Goal: Transaction & Acquisition: Register for event/course

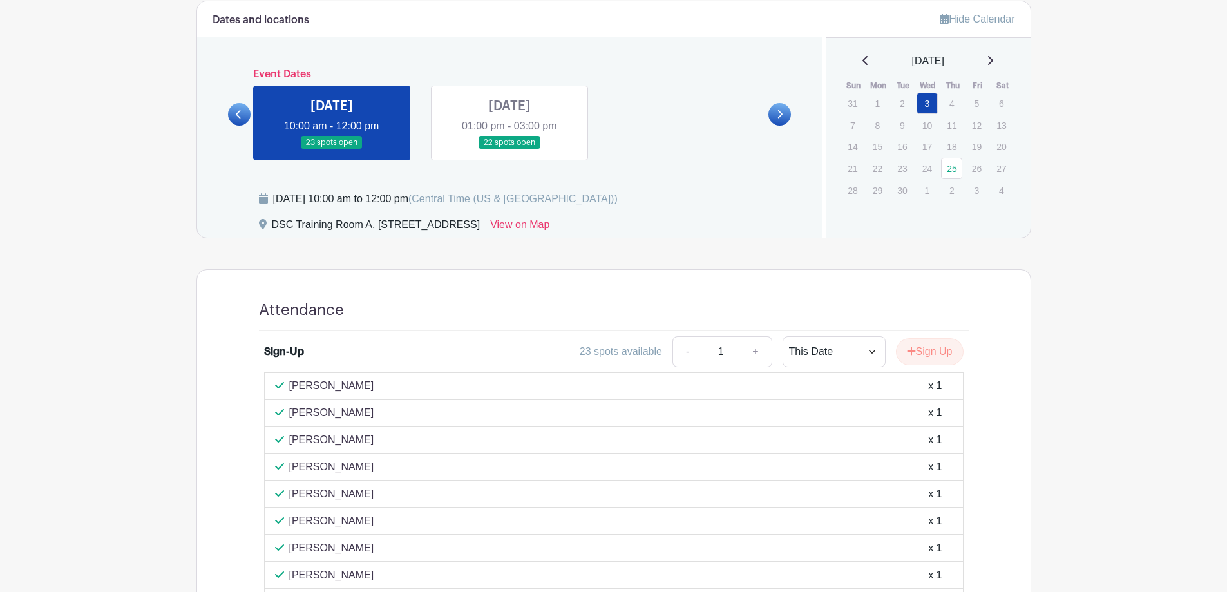
scroll to position [515, 0]
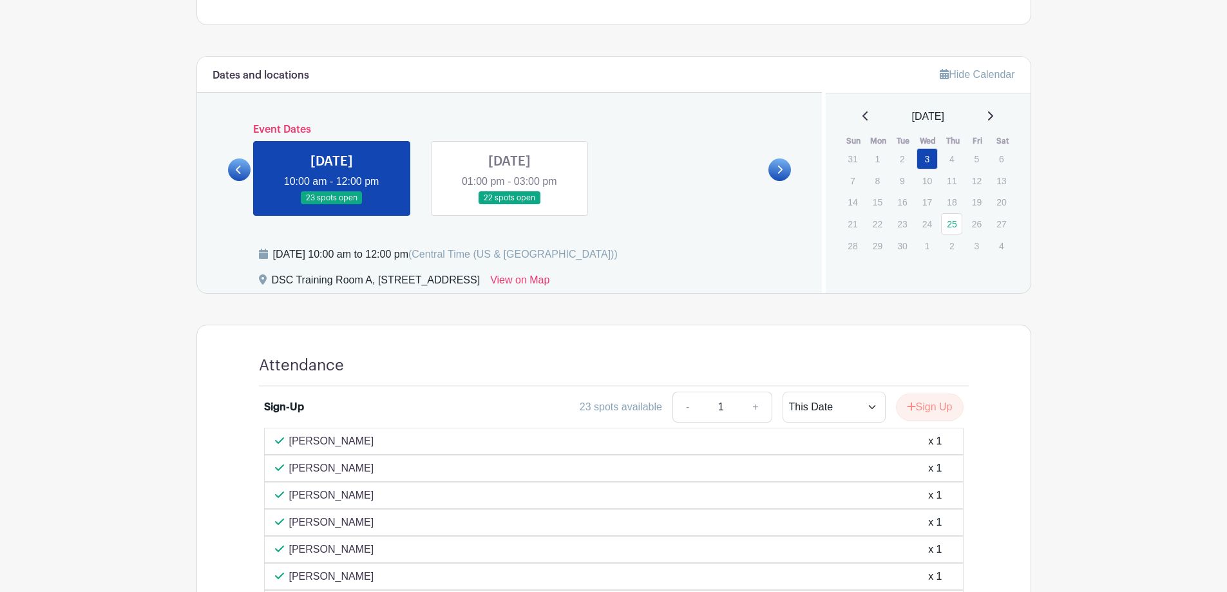
click at [509, 205] on link at bounding box center [509, 205] width 0 height 0
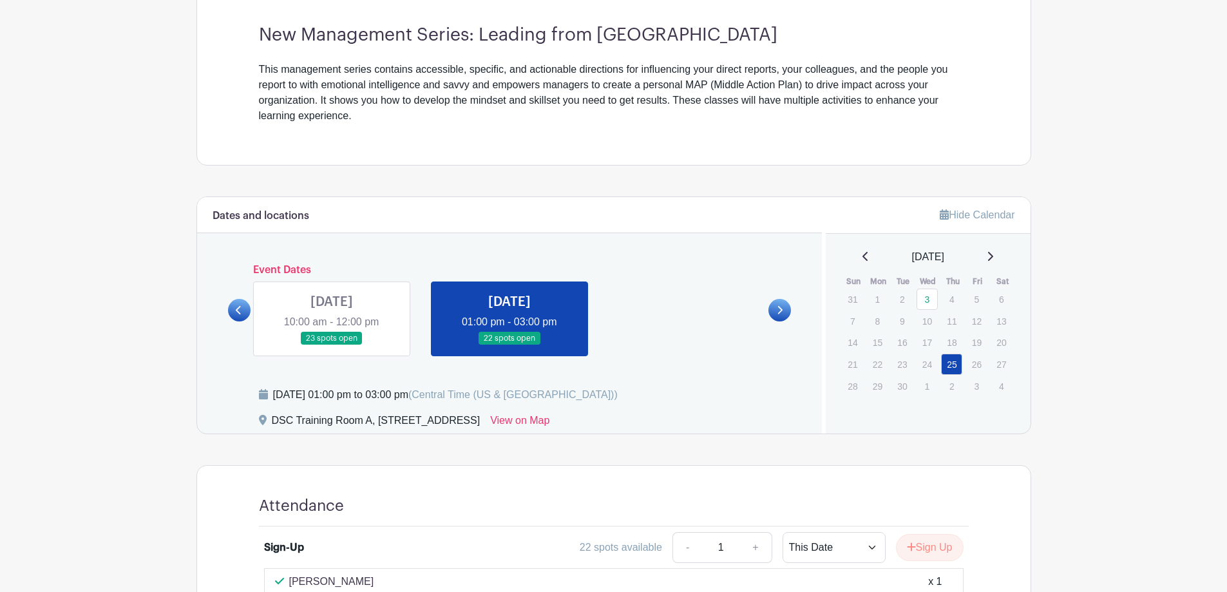
scroll to position [386, 0]
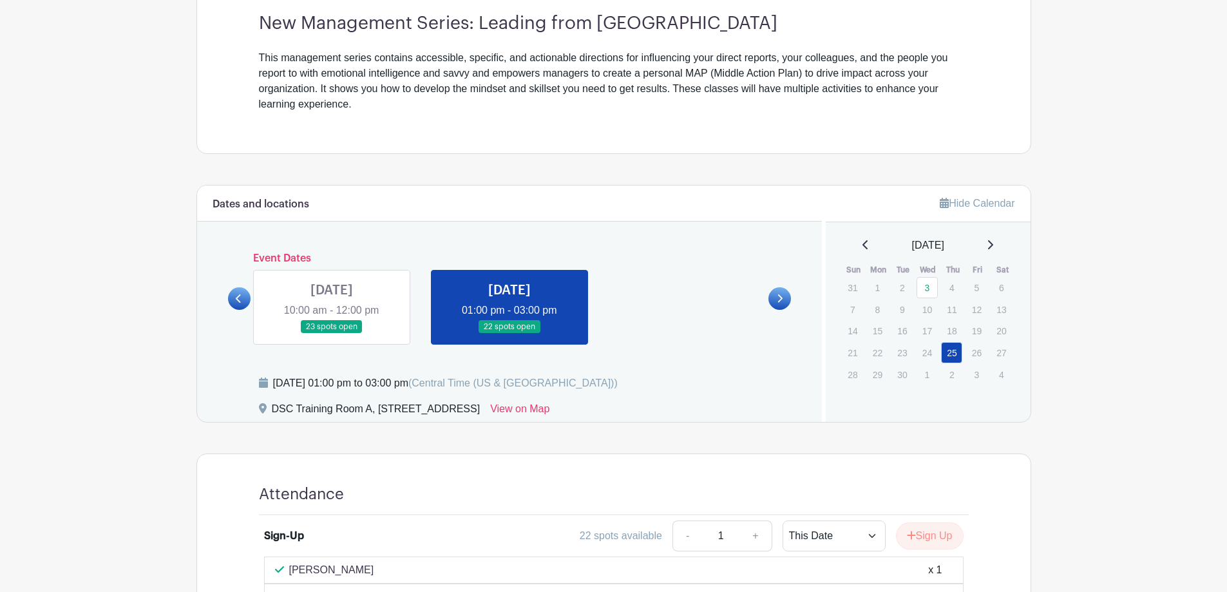
click at [240, 310] on div "Event Dates [DATE] 01:00 pm - 03:00 pm 24 spots open [DATE] 10:00 am - 12:00 pm…" at bounding box center [510, 298] width 564 height 92
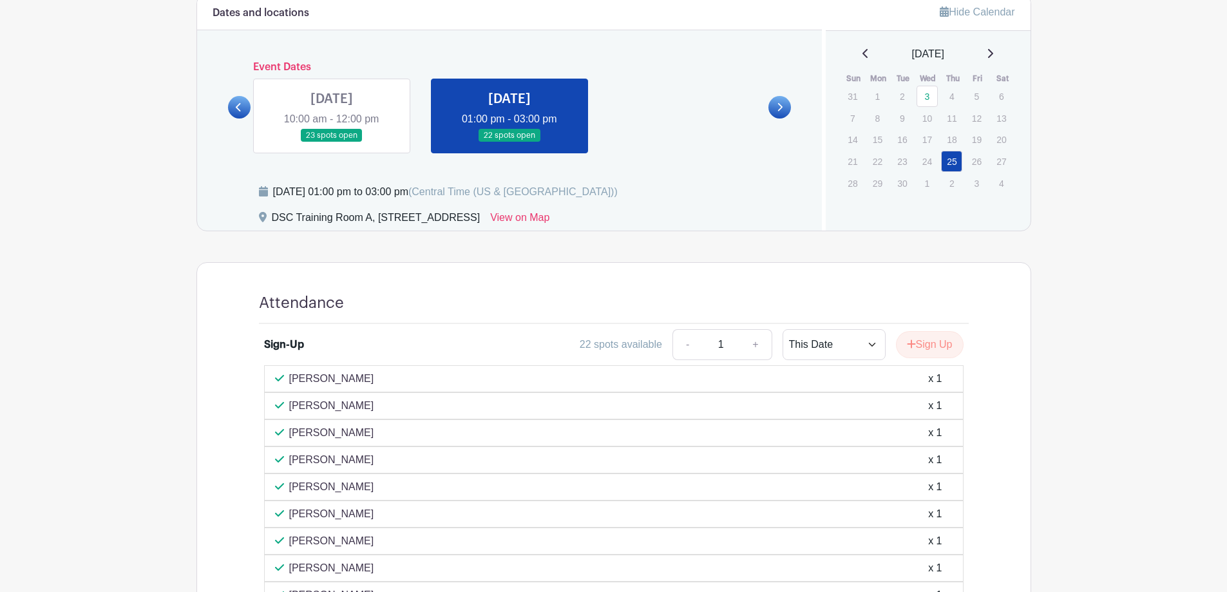
scroll to position [644, 0]
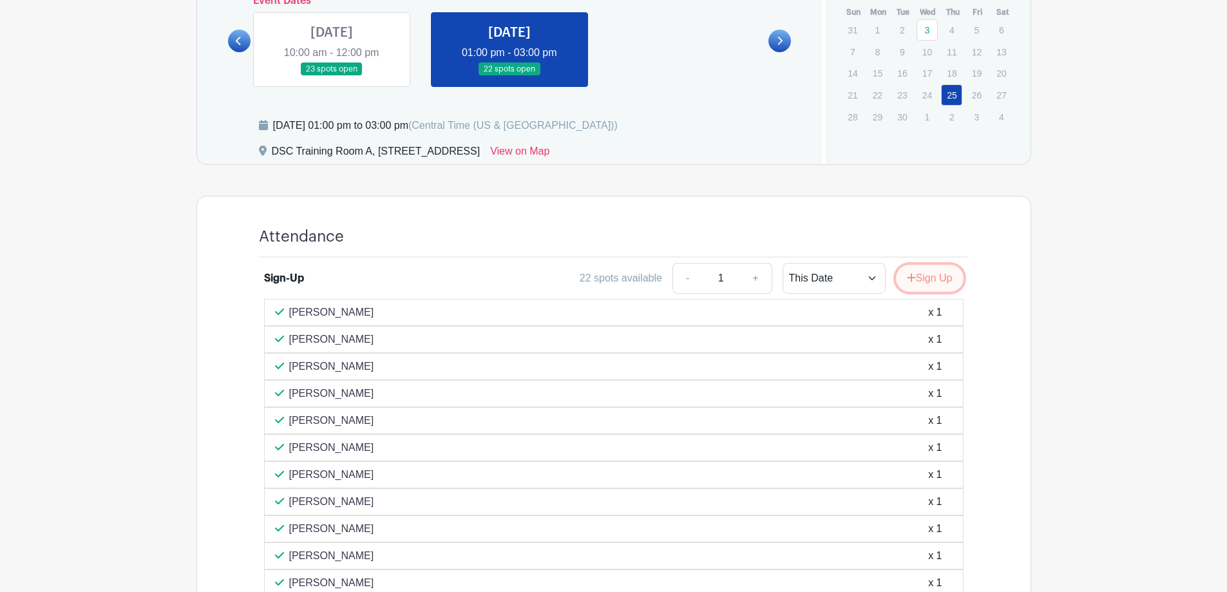
click at [945, 276] on button "Sign Up" at bounding box center [930, 278] width 68 height 27
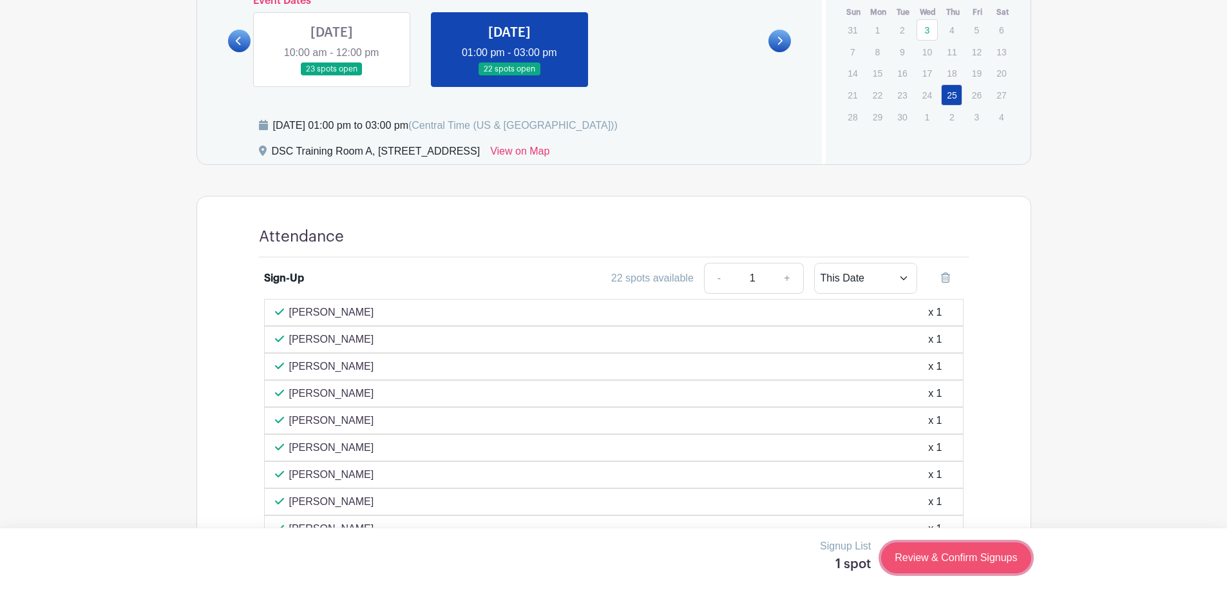
click at [985, 559] on link "Review & Confirm Signups" at bounding box center [955, 557] width 149 height 31
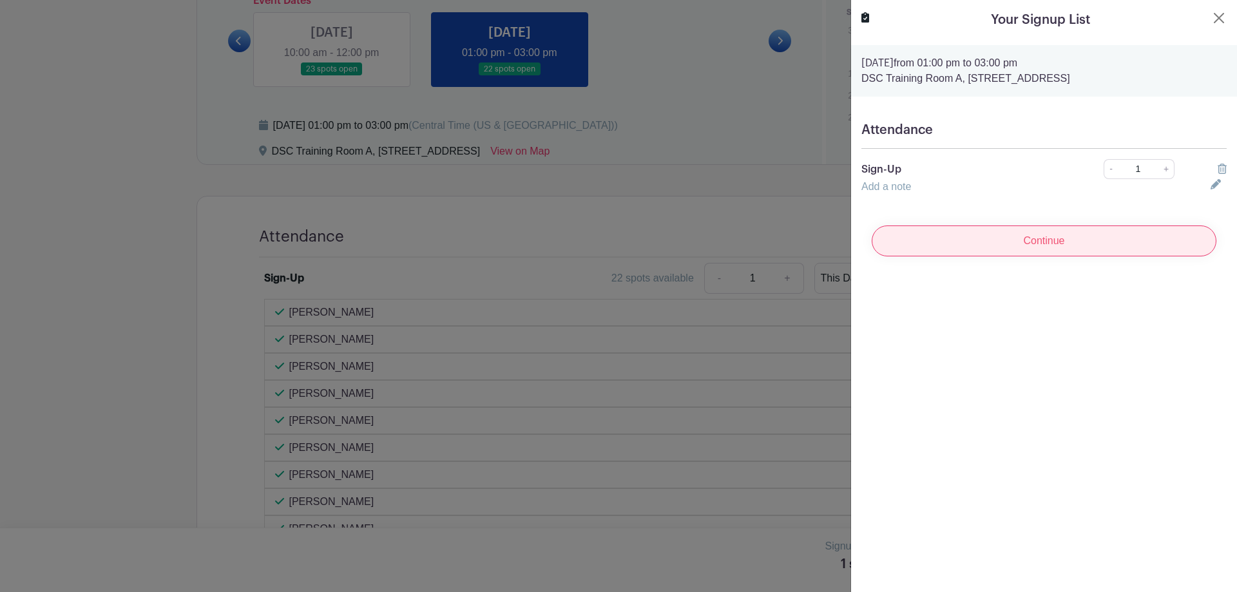
click at [962, 237] on input "Continue" at bounding box center [1043, 240] width 345 height 31
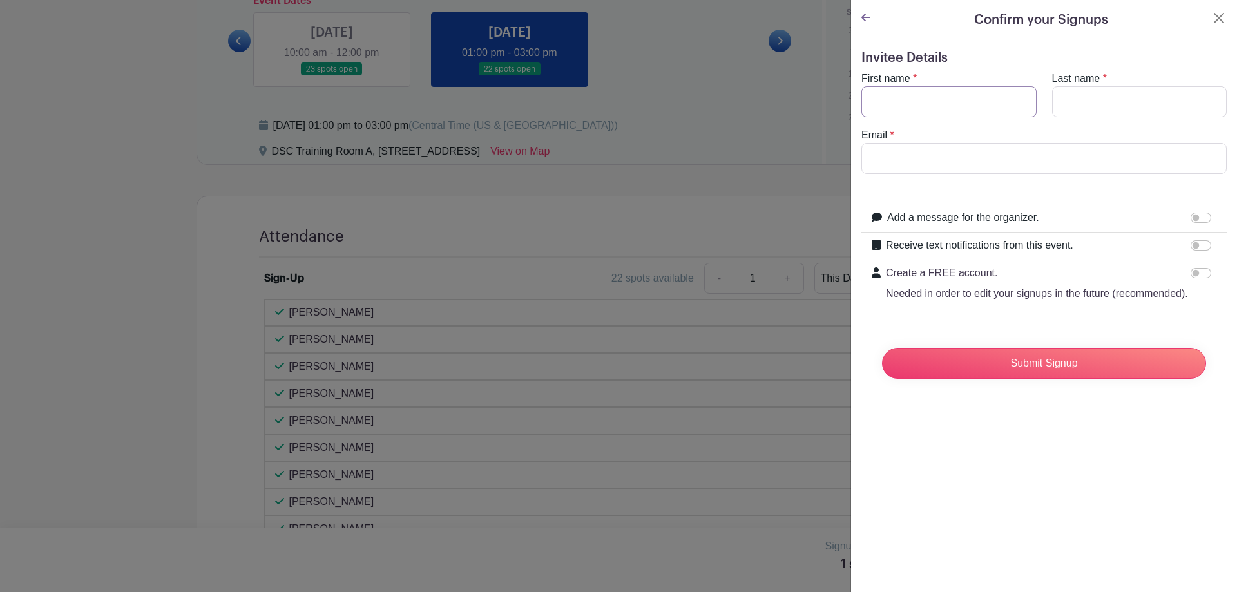
click at [935, 100] on input "First name" at bounding box center [948, 101] width 175 height 31
type input "[PERSON_NAME]"
click at [944, 155] on input "Email" at bounding box center [1043, 158] width 365 height 31
type input "[EMAIL_ADDRESS][DOMAIN_NAME]"
click at [1081, 106] on input "Last name" at bounding box center [1139, 101] width 175 height 31
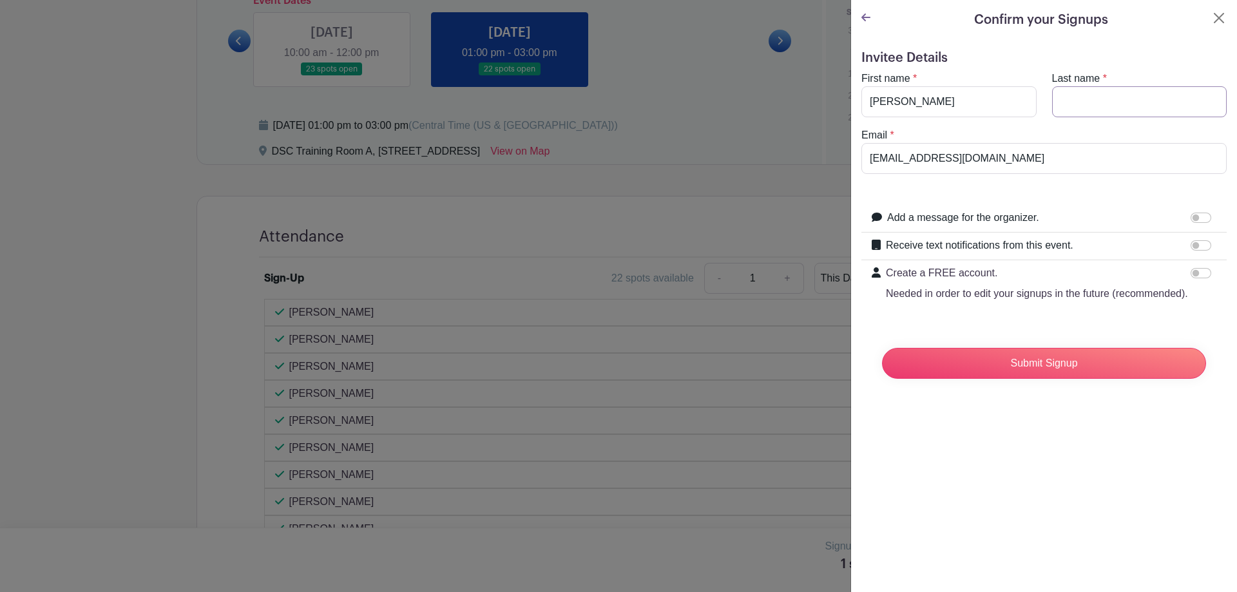
type input "[PERSON_NAME]"
click at [1049, 379] on input "Submit Signup" at bounding box center [1044, 363] width 324 height 31
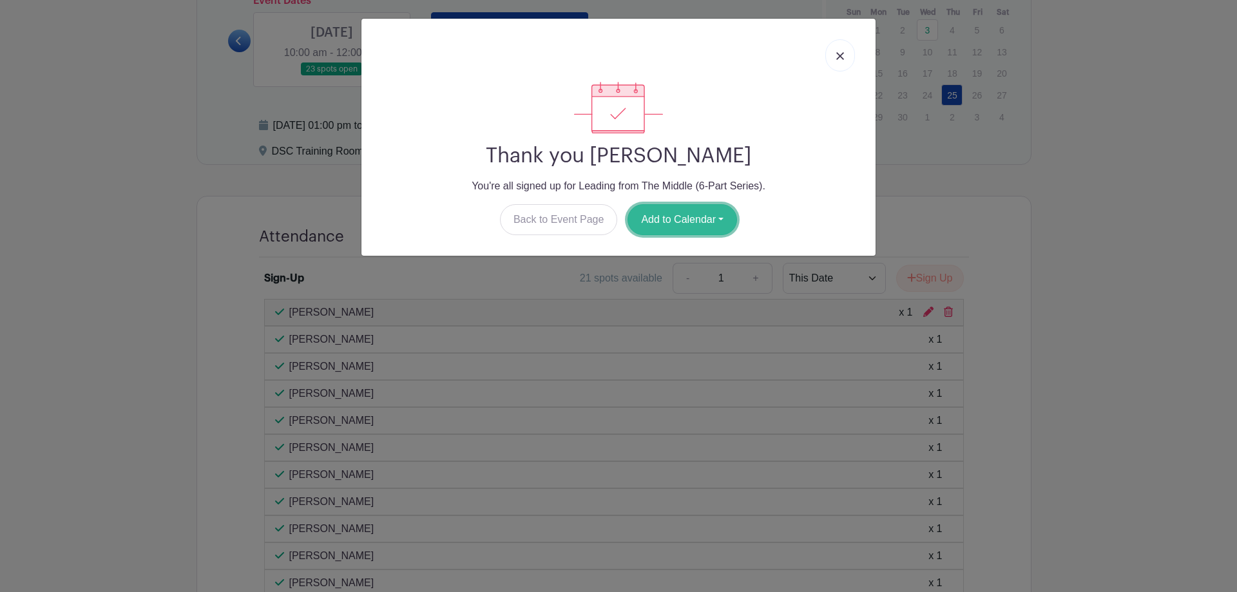
click at [726, 212] on button "Add to Calendar" at bounding box center [681, 219] width 109 height 31
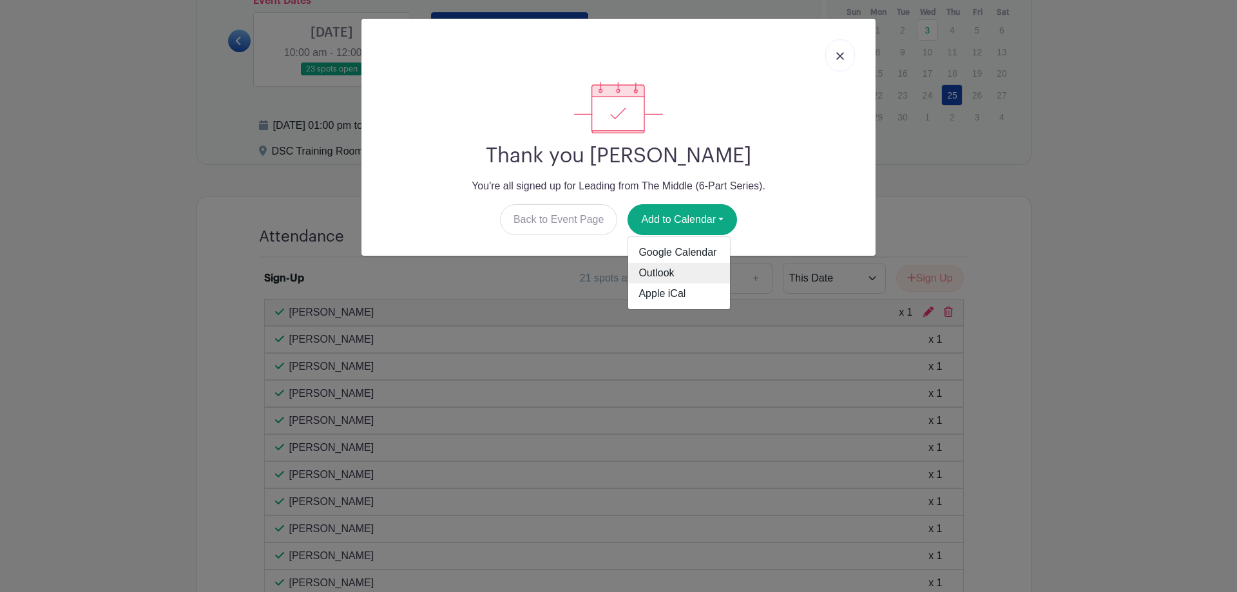
click at [688, 274] on link "Outlook" at bounding box center [679, 273] width 102 height 21
click at [844, 62] on link at bounding box center [840, 55] width 30 height 32
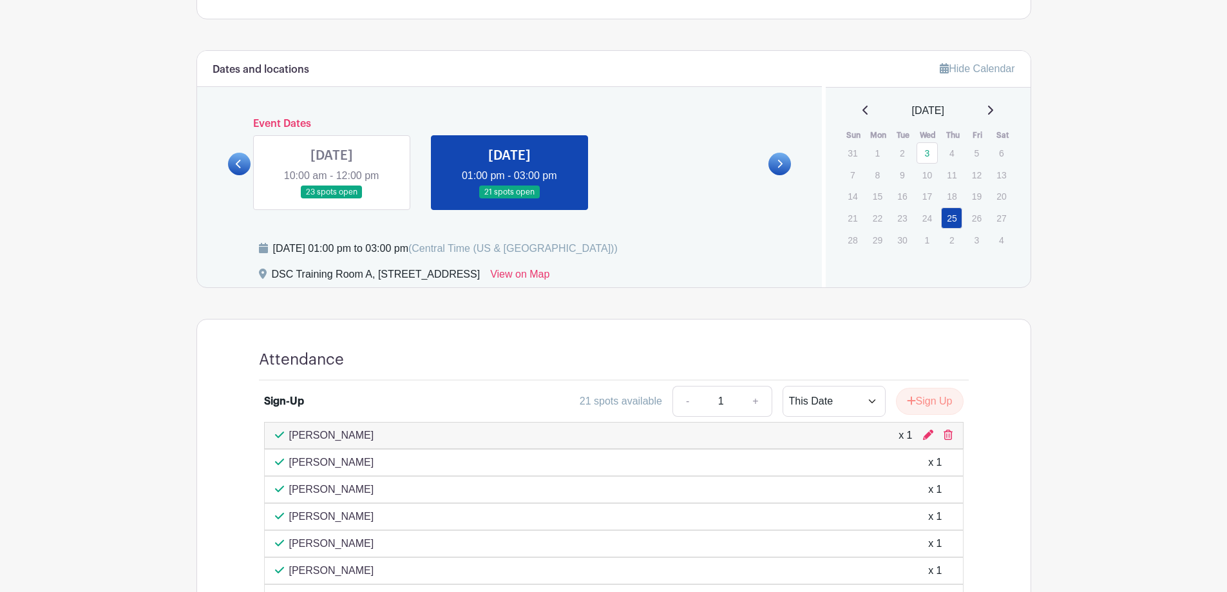
scroll to position [386, 0]
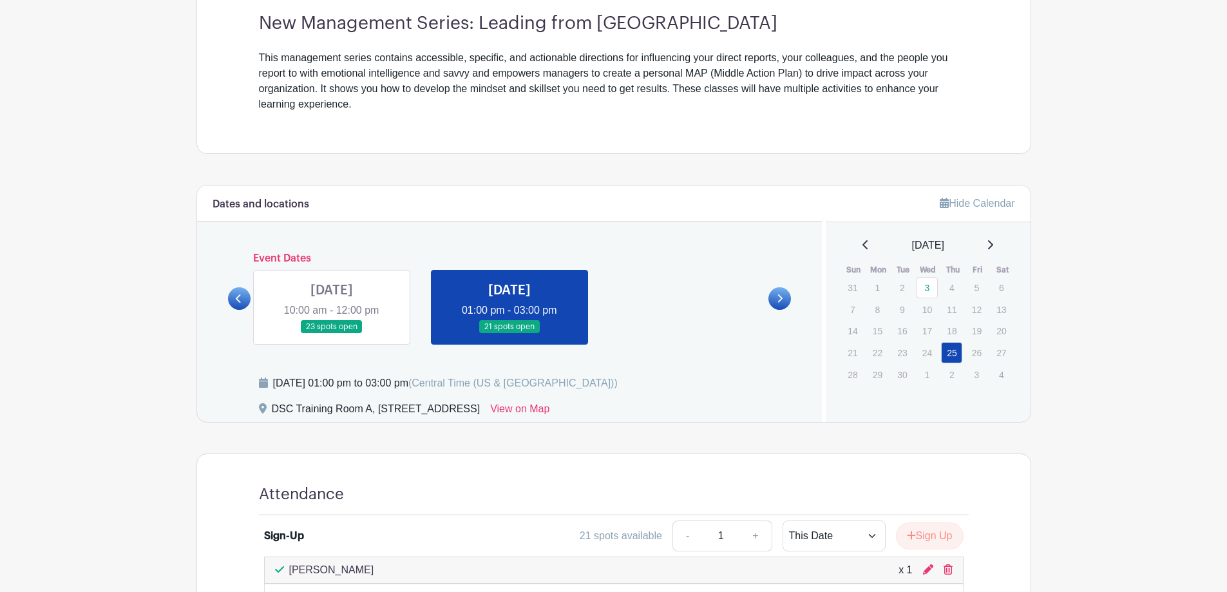
click at [332, 334] on link at bounding box center [332, 334] width 0 height 0
